Goal: Navigation & Orientation: Find specific page/section

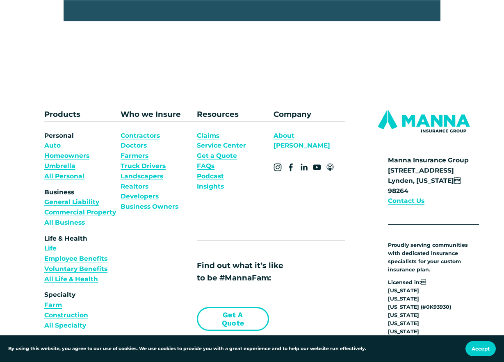
scroll to position [2627, 0]
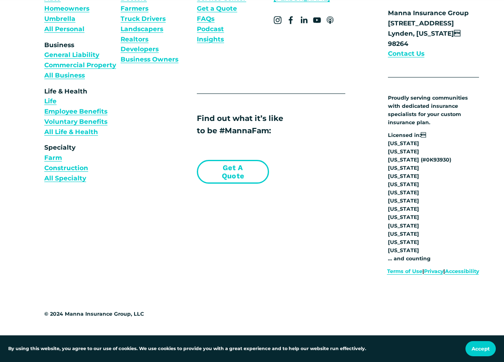
click at [395, 276] on link "Terms of Use" at bounding box center [404, 272] width 35 height 8
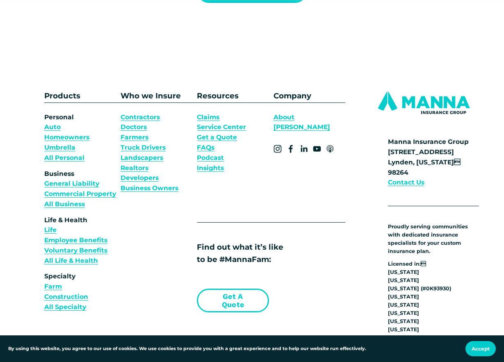
scroll to position [1108, 0]
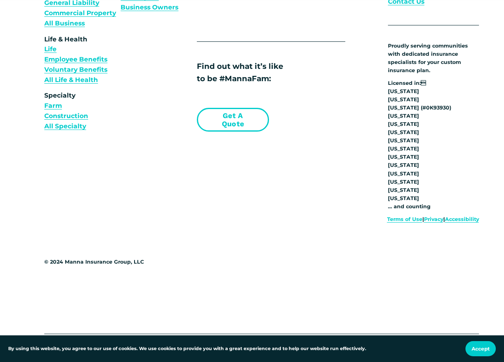
click at [427, 216] on link "Privacy" at bounding box center [433, 219] width 19 height 8
